Goal: Book appointment/travel/reservation

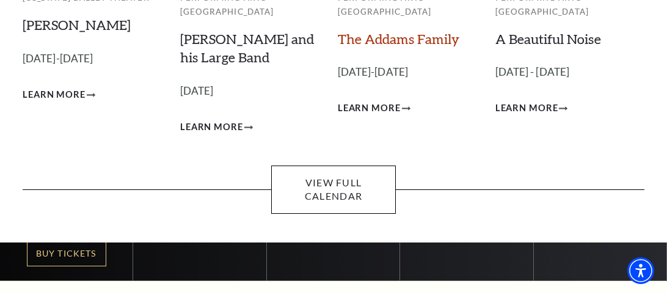
scroll to position [214, 0]
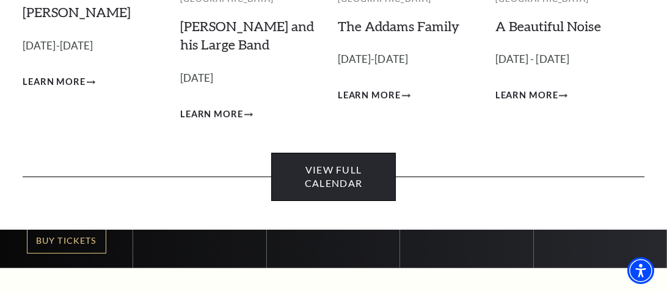
click at [367, 183] on link "View Full Calendar" at bounding box center [333, 177] width 125 height 48
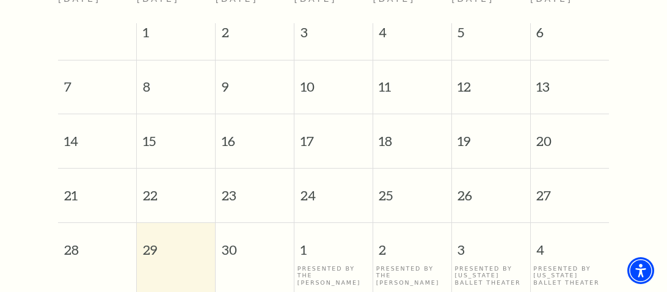
scroll to position [341, 0]
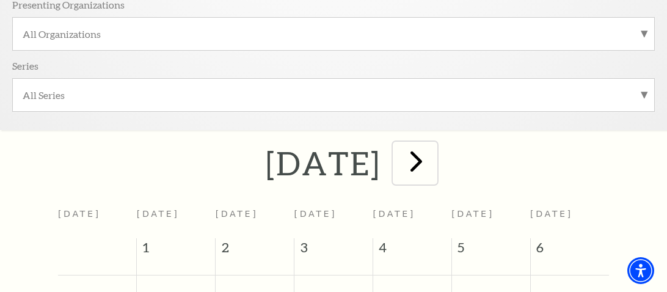
click at [434, 158] on span "next" at bounding box center [416, 161] width 35 height 35
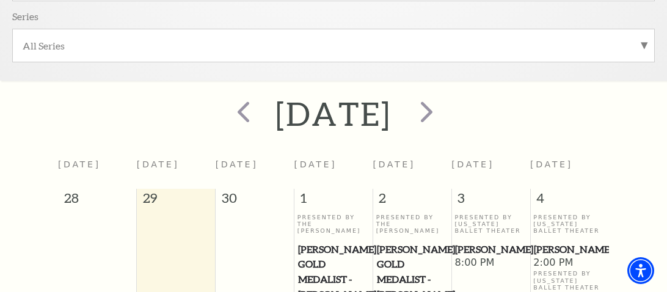
scroll to position [322, 0]
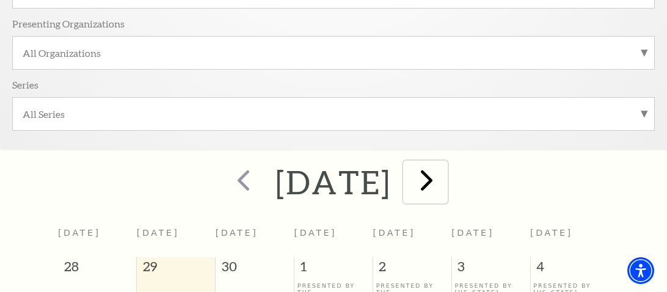
click at [444, 178] on span "next" at bounding box center [426, 180] width 35 height 35
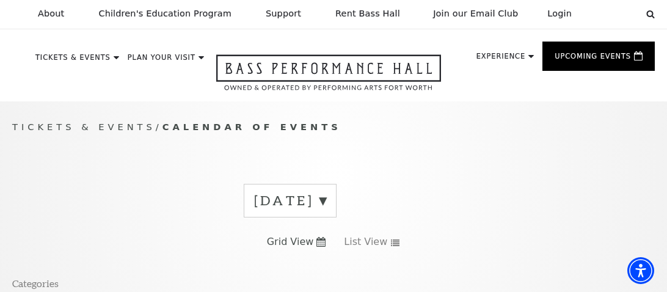
scroll to position [0, 0]
